Goal: Task Accomplishment & Management: Complete application form

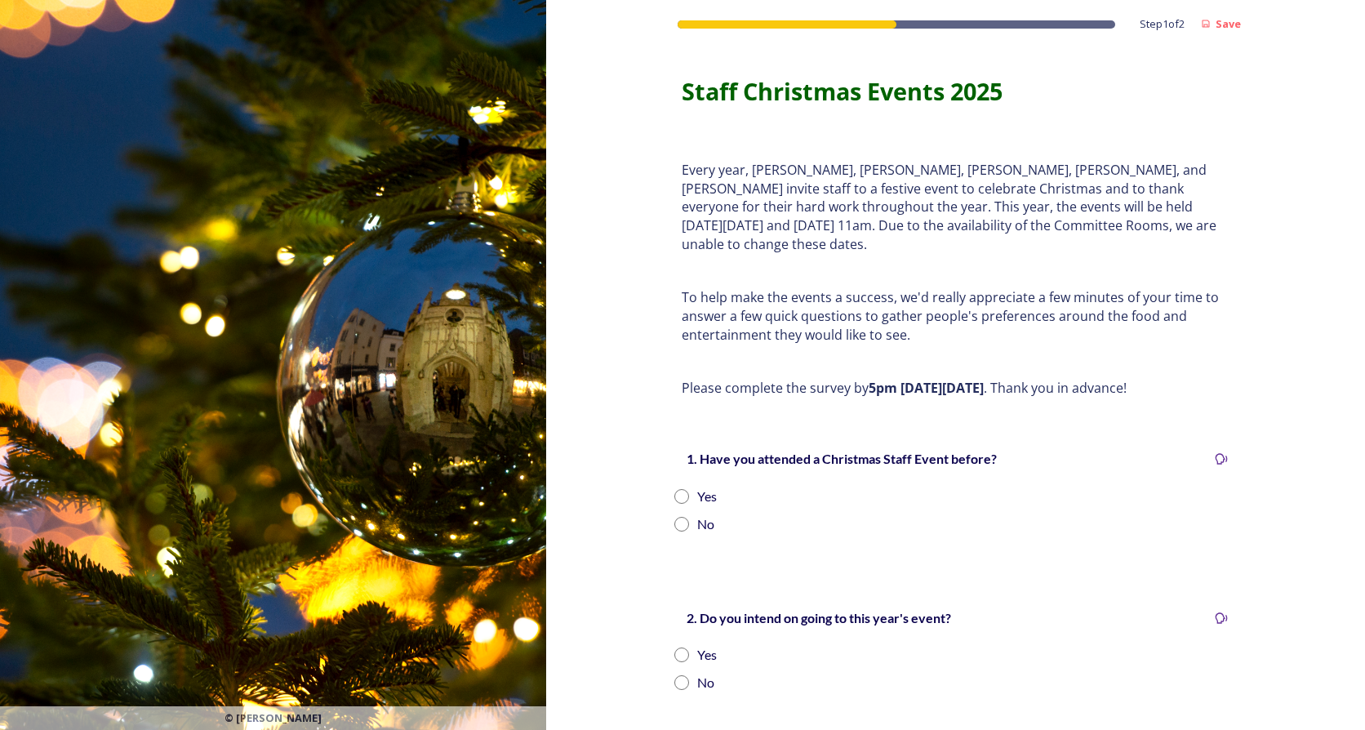
click at [674, 489] on input "radio" at bounding box center [681, 496] width 15 height 15
radio input "true"
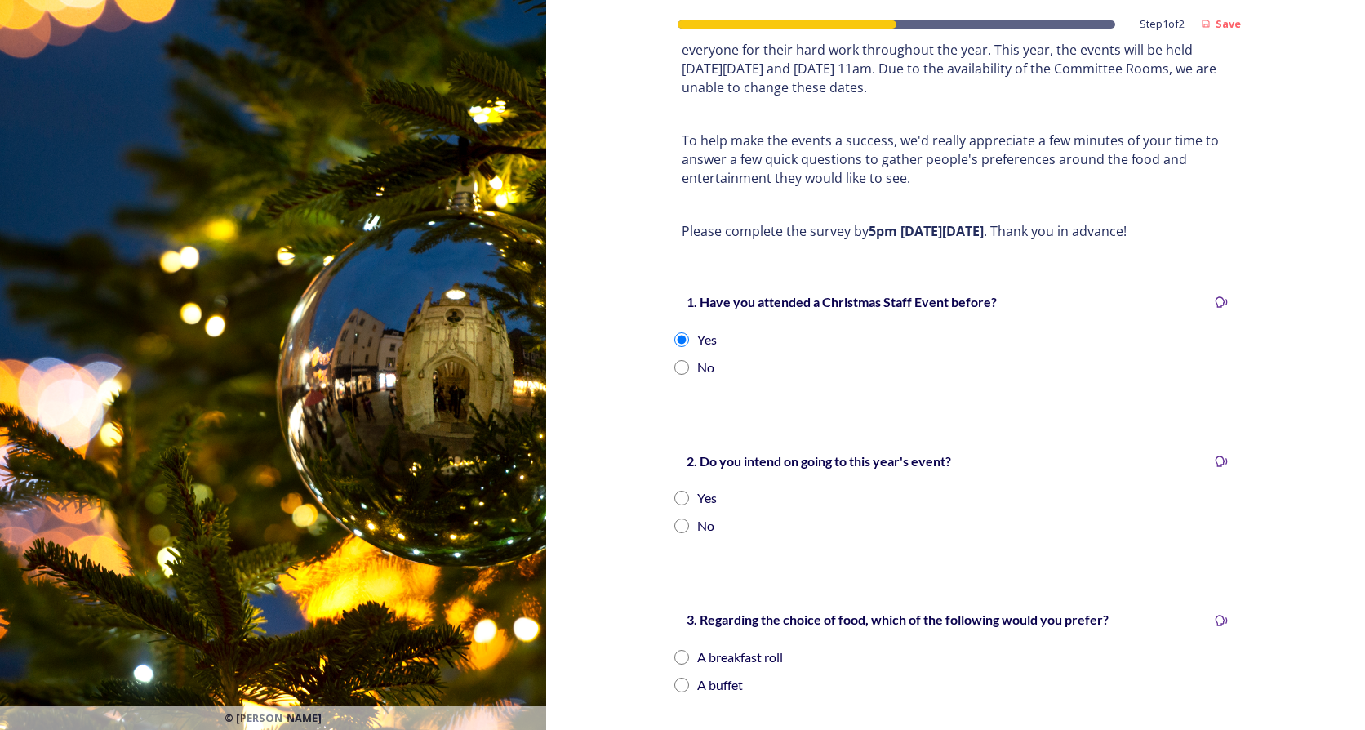
scroll to position [163, 0]
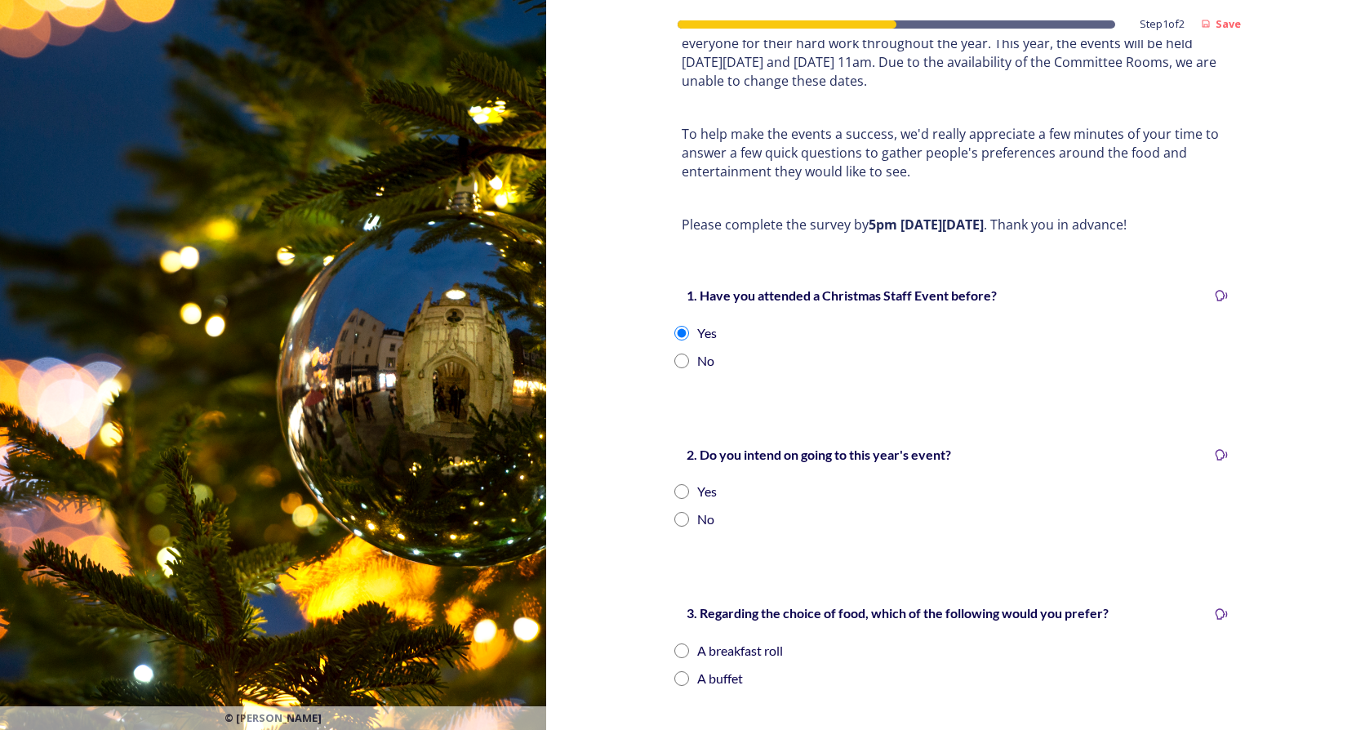
click at [674, 484] on input "radio" at bounding box center [681, 491] width 15 height 15
radio input "true"
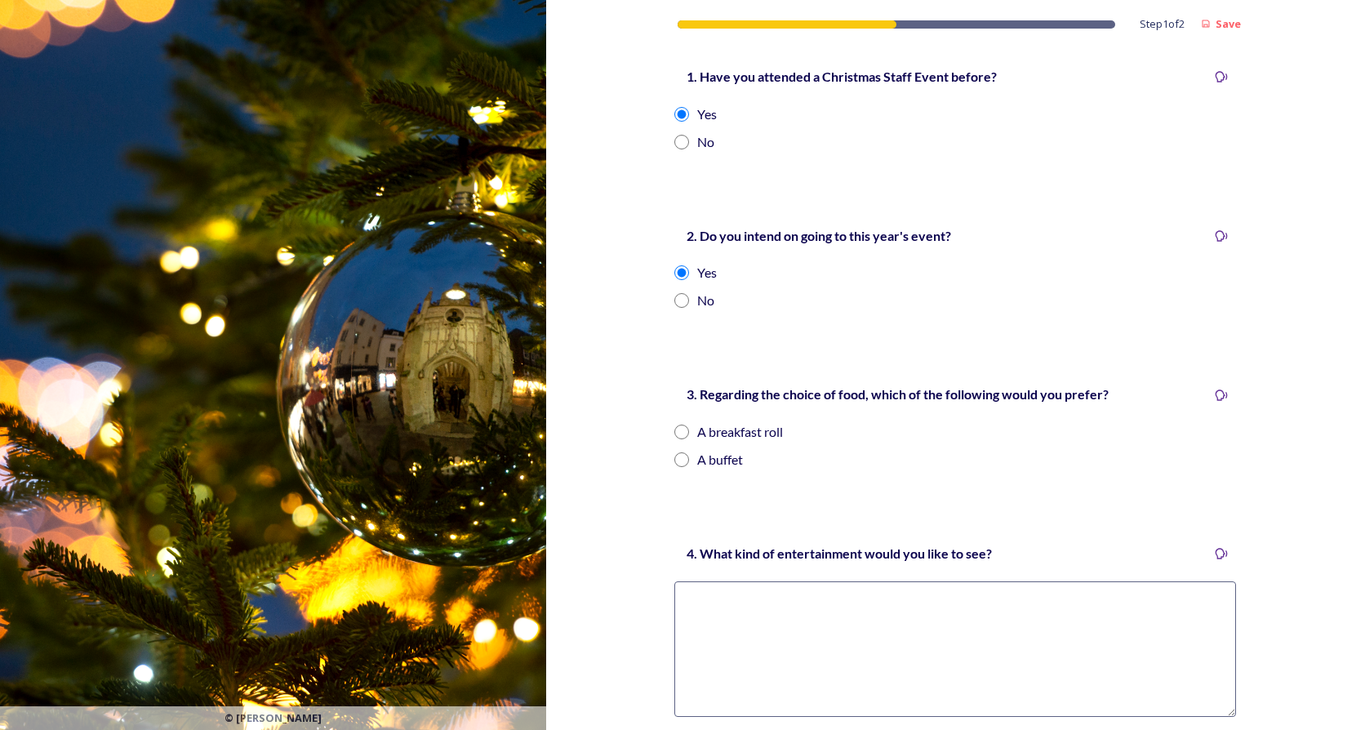
scroll to position [408, 0]
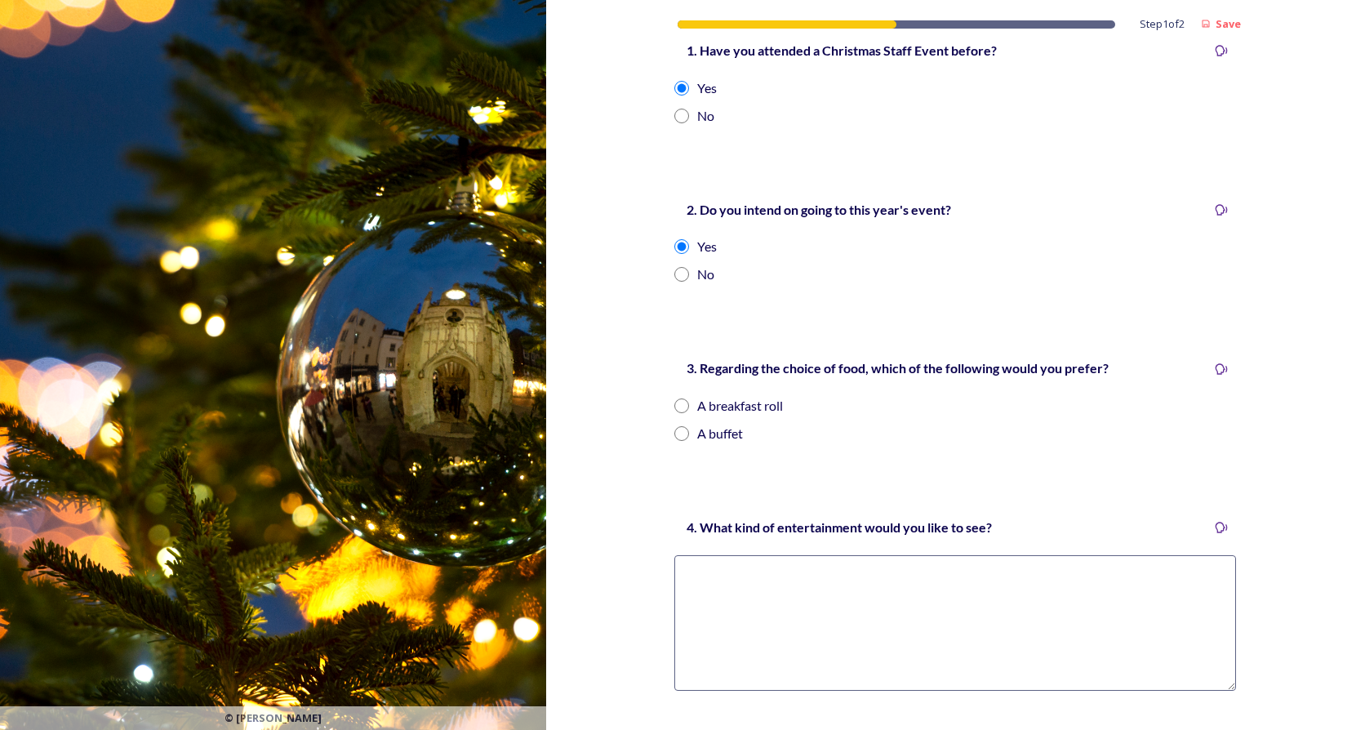
click at [674, 426] on input "radio" at bounding box center [681, 433] width 15 height 15
radio input "true"
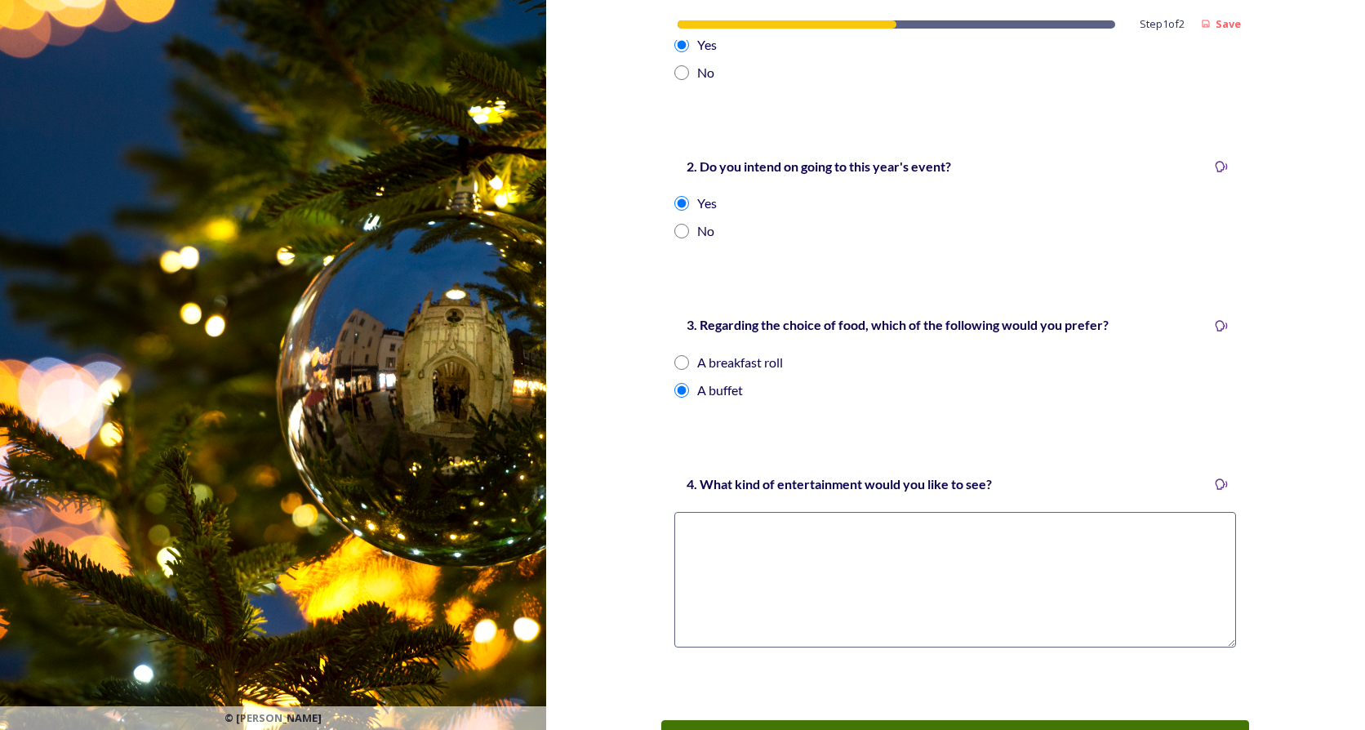
scroll to position [490, 0]
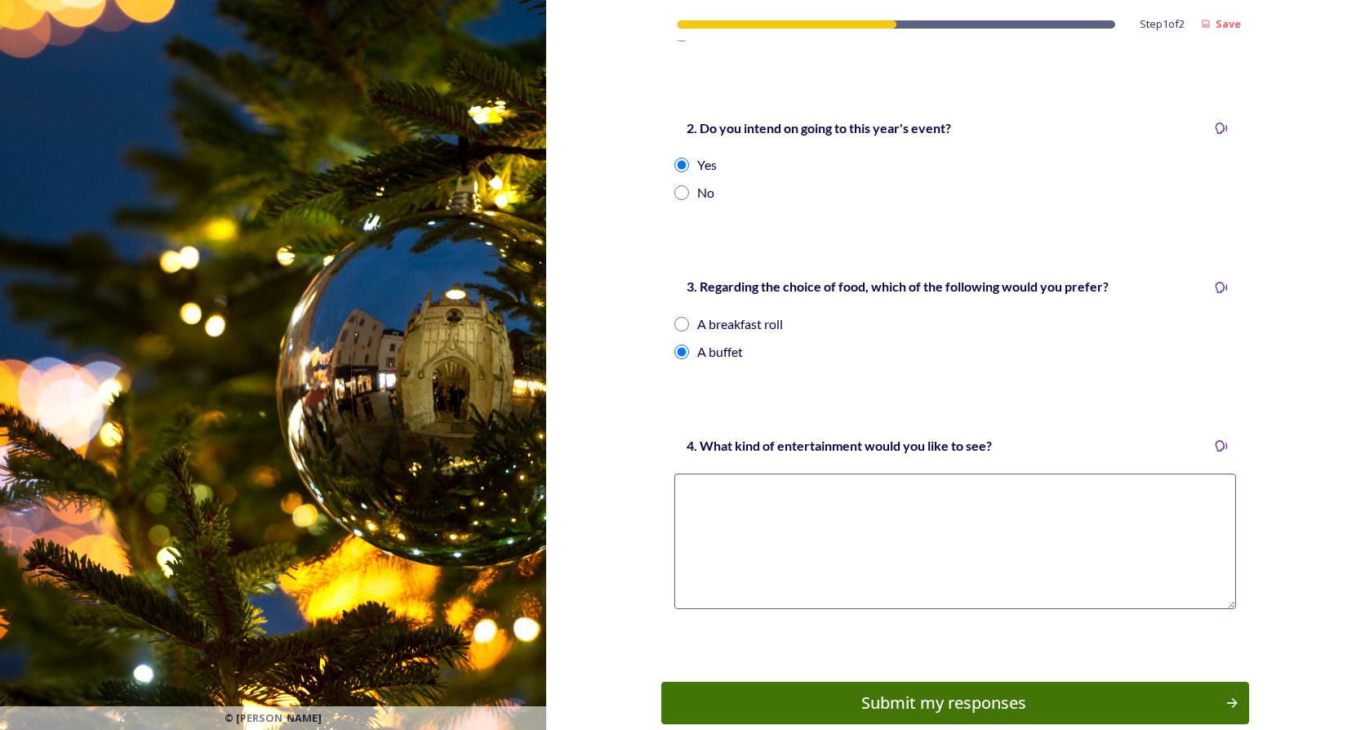
click at [737, 475] on textarea at bounding box center [955, 542] width 562 height 136
type textarea "I'm happy with the entertainment currently provided."
click at [1017, 691] on div "Submit my responses" at bounding box center [944, 703] width 552 height 24
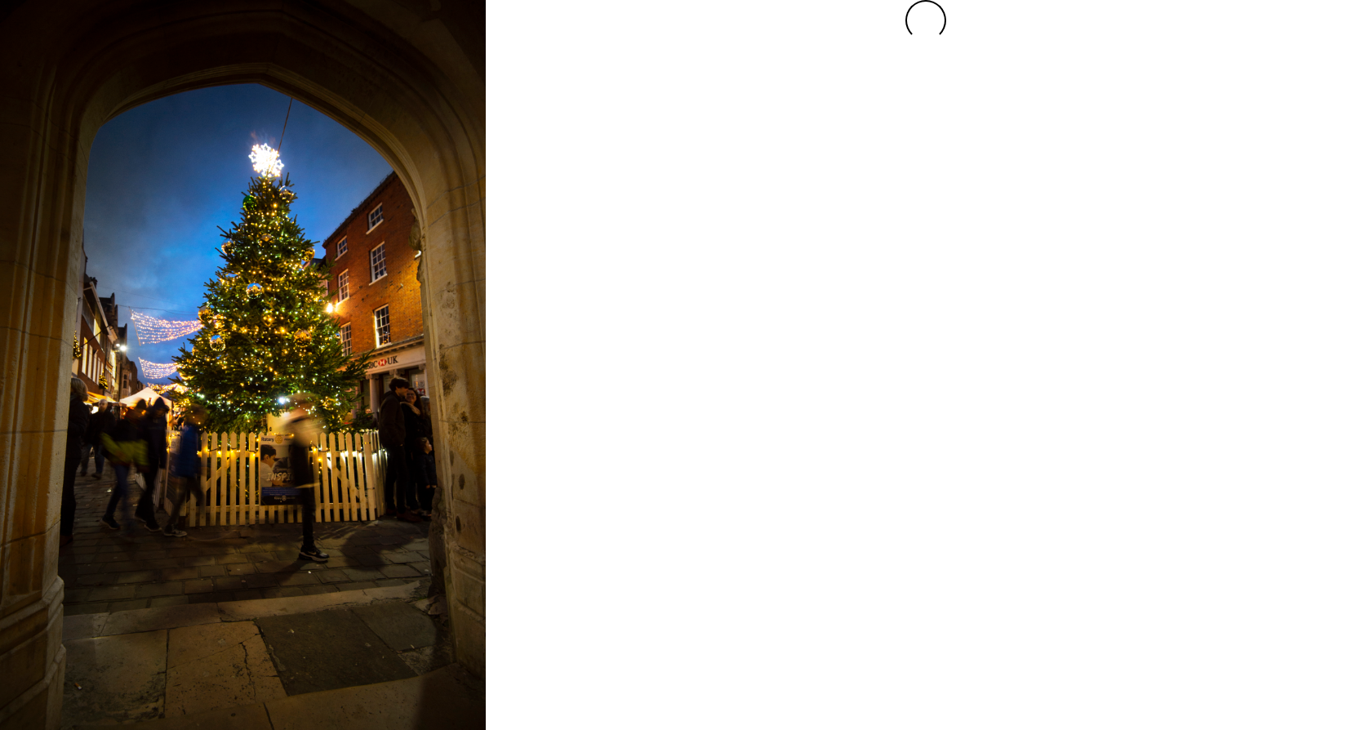
scroll to position [0, 0]
